Goal: Purchase product/service

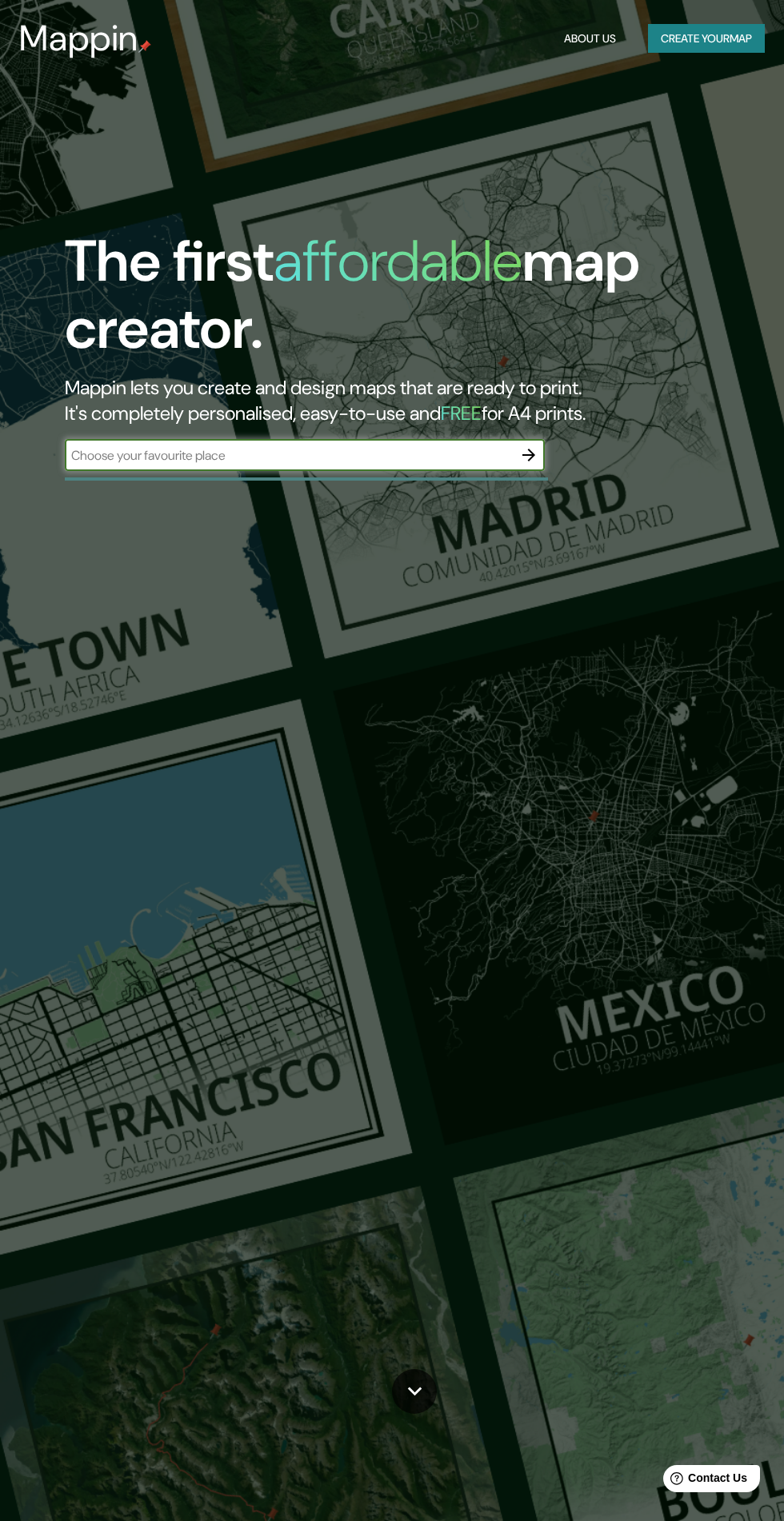
click at [112, 460] on input "text" at bounding box center [288, 455] width 448 height 19
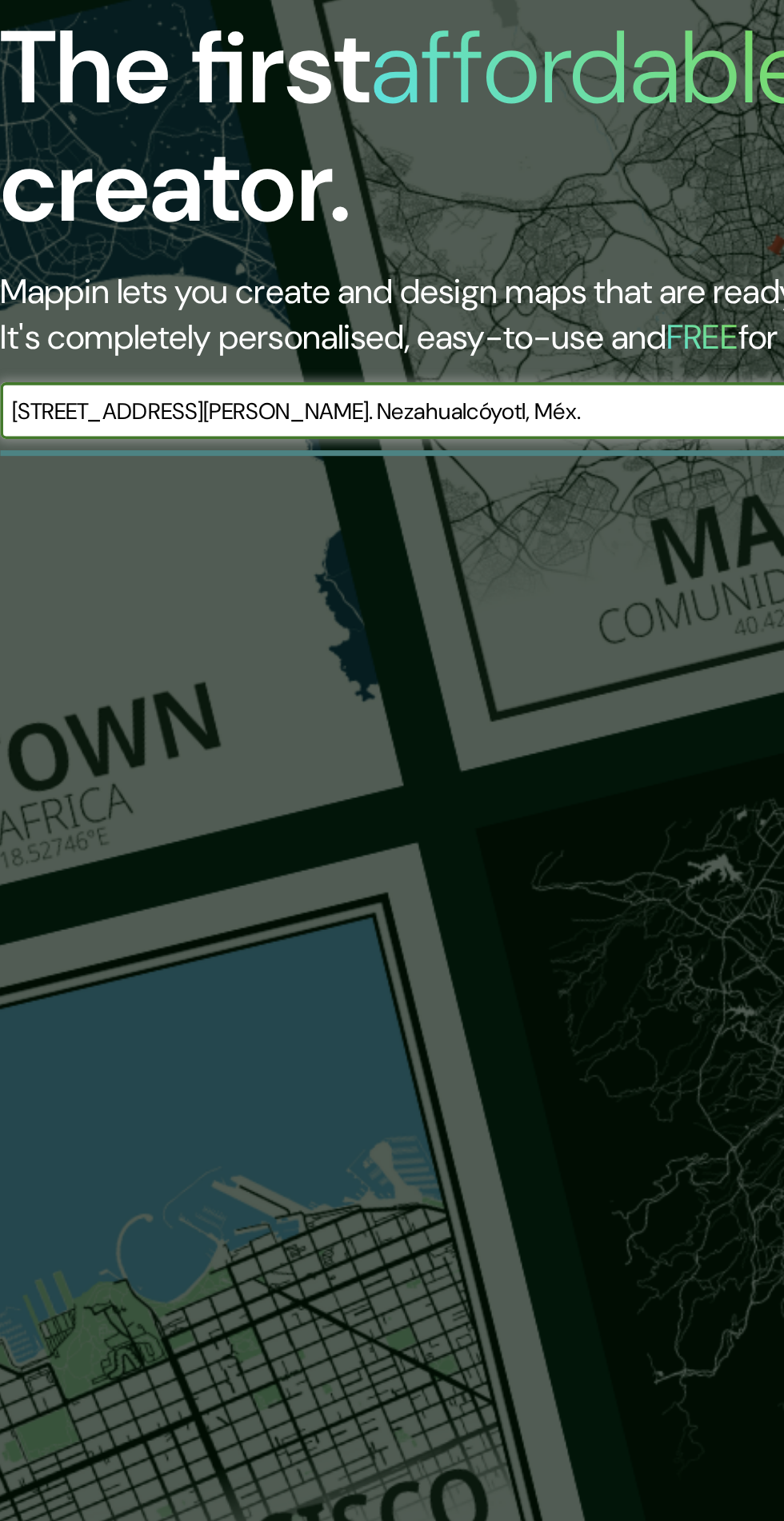
scroll to position [0, 33]
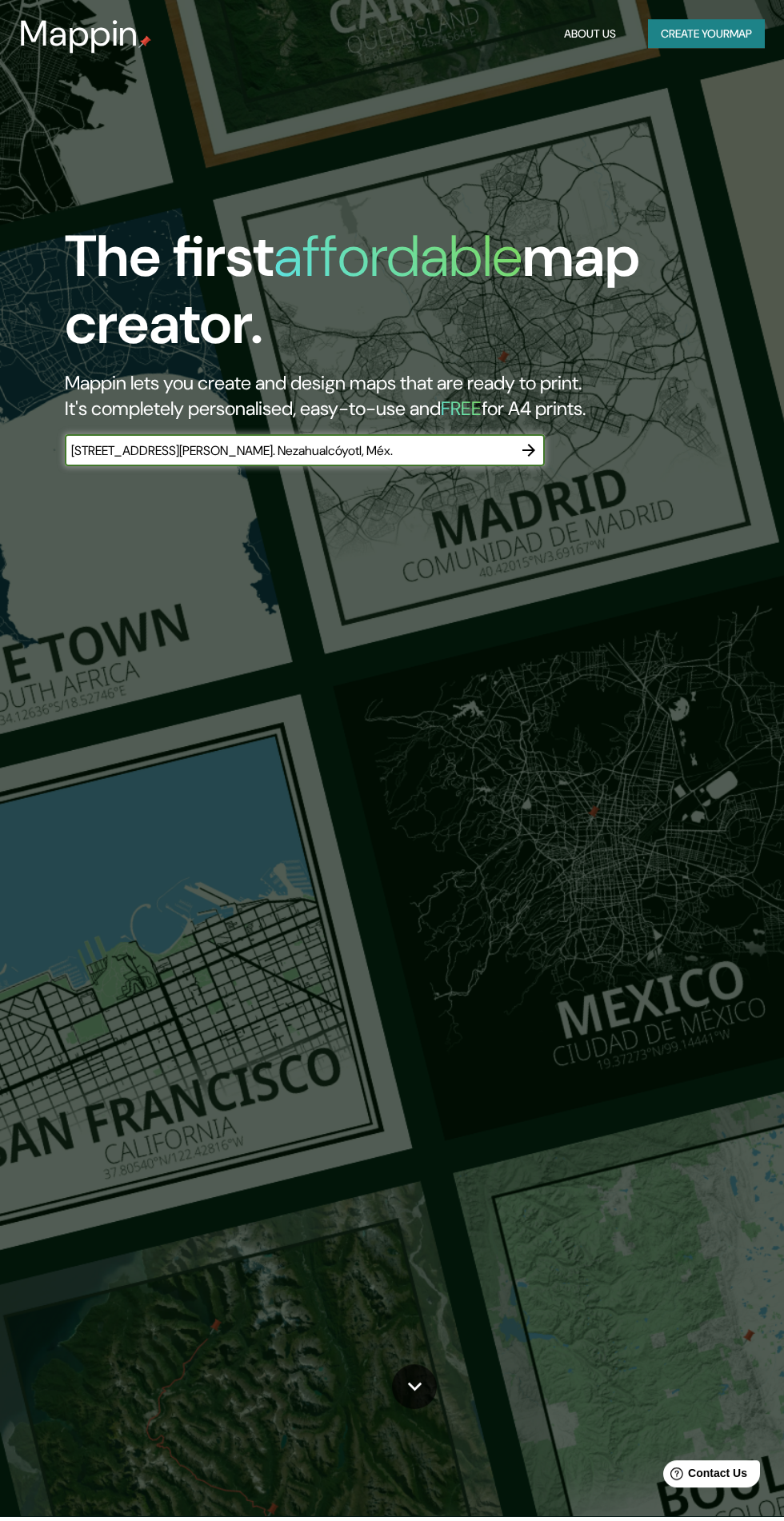
type input "[STREET_ADDRESS][PERSON_NAME]. Nezahualcóyotl, Méx."
click at [527, 461] on icon "button" at bounding box center [528, 455] width 19 height 19
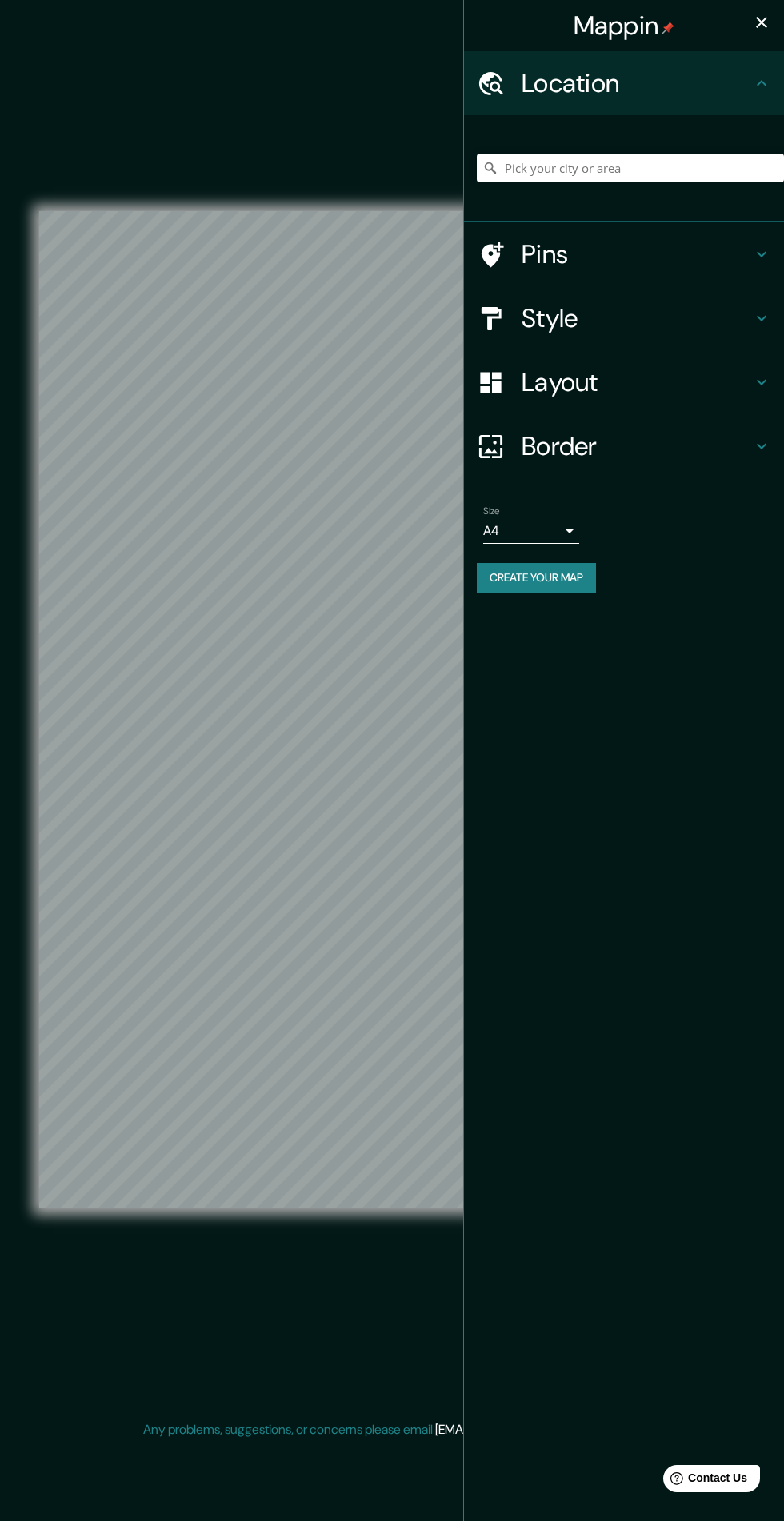
click at [754, 14] on icon "button" at bounding box center [761, 22] width 19 height 19
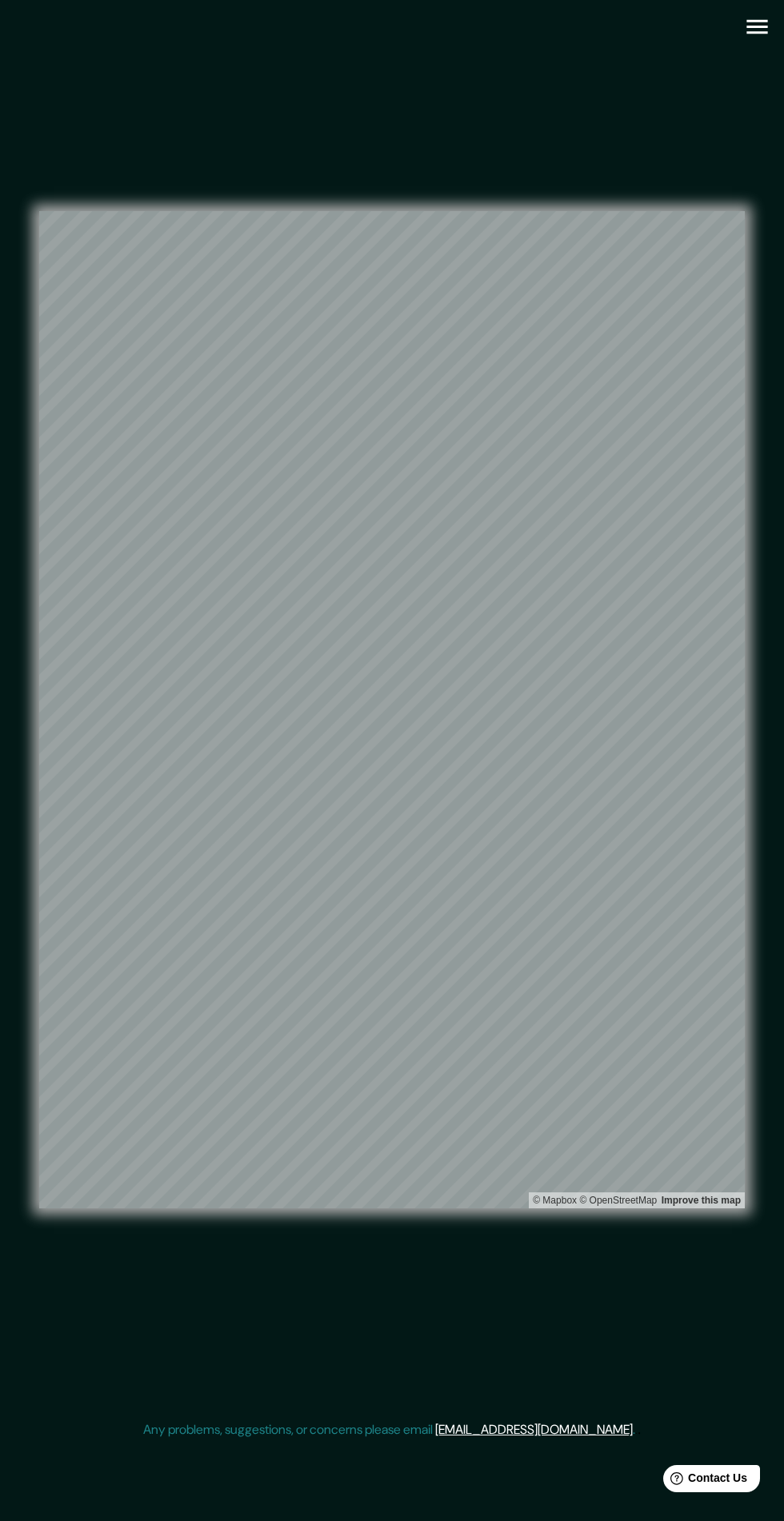
click at [754, 26] on icon "button" at bounding box center [756, 27] width 21 height 14
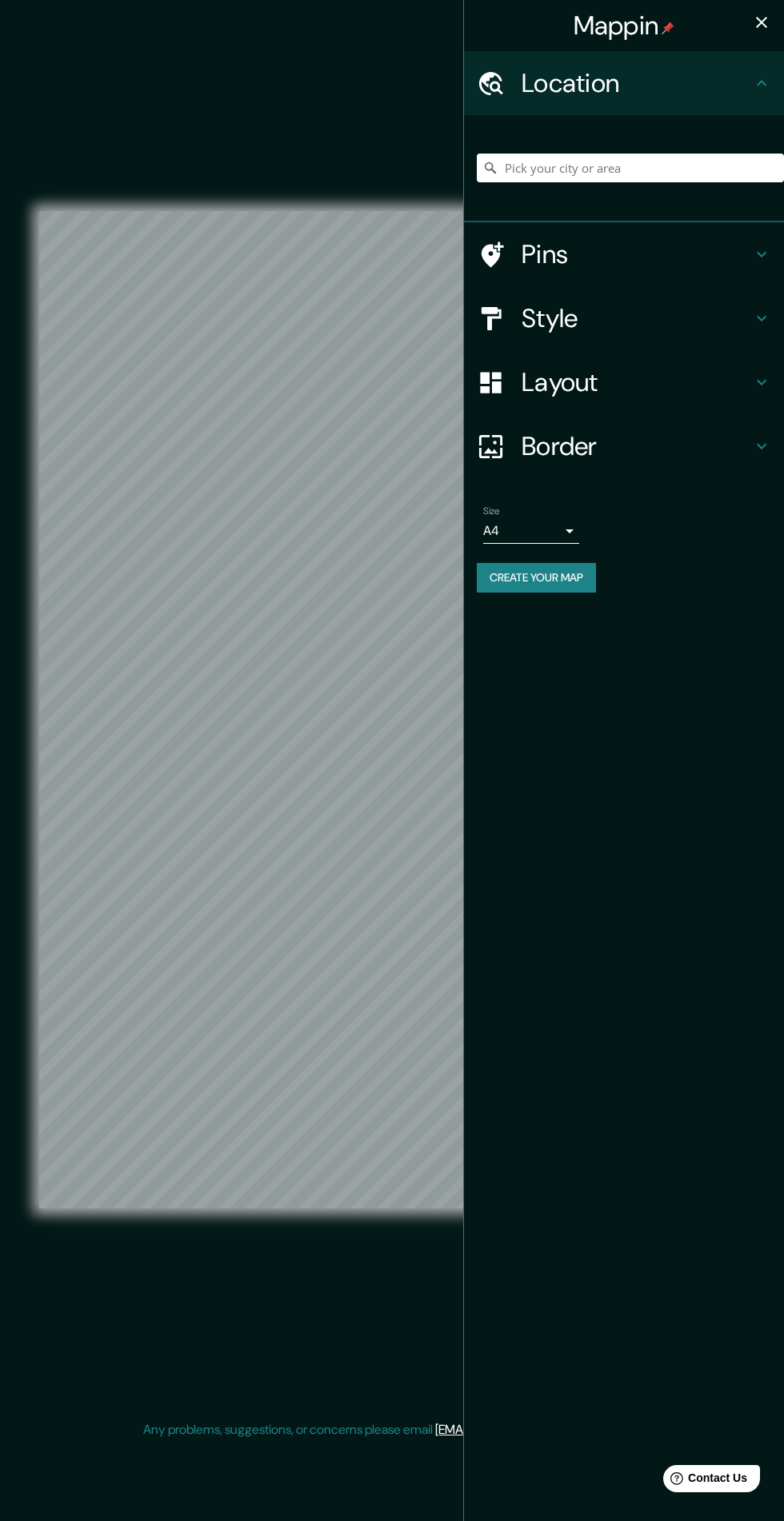
click at [510, 268] on div "Pins" at bounding box center [623, 254] width 320 height 64
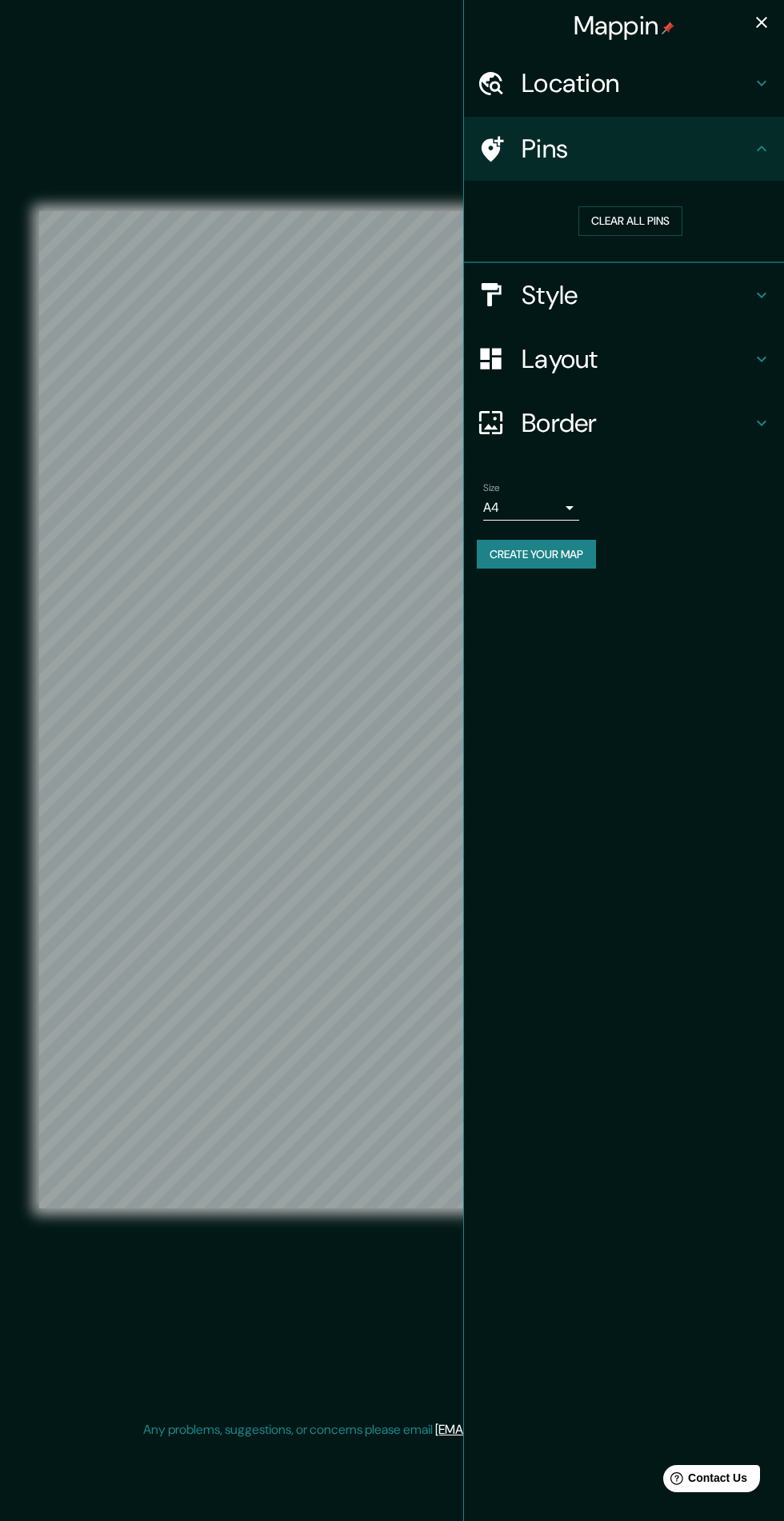
click at [539, 146] on h4 "Pins" at bounding box center [636, 149] width 231 height 32
click at [588, 217] on button "Clear all pins" at bounding box center [630, 221] width 104 height 30
click at [762, 22] on icon "button" at bounding box center [761, 22] width 11 height 11
